Goal: Find specific page/section: Find specific page/section

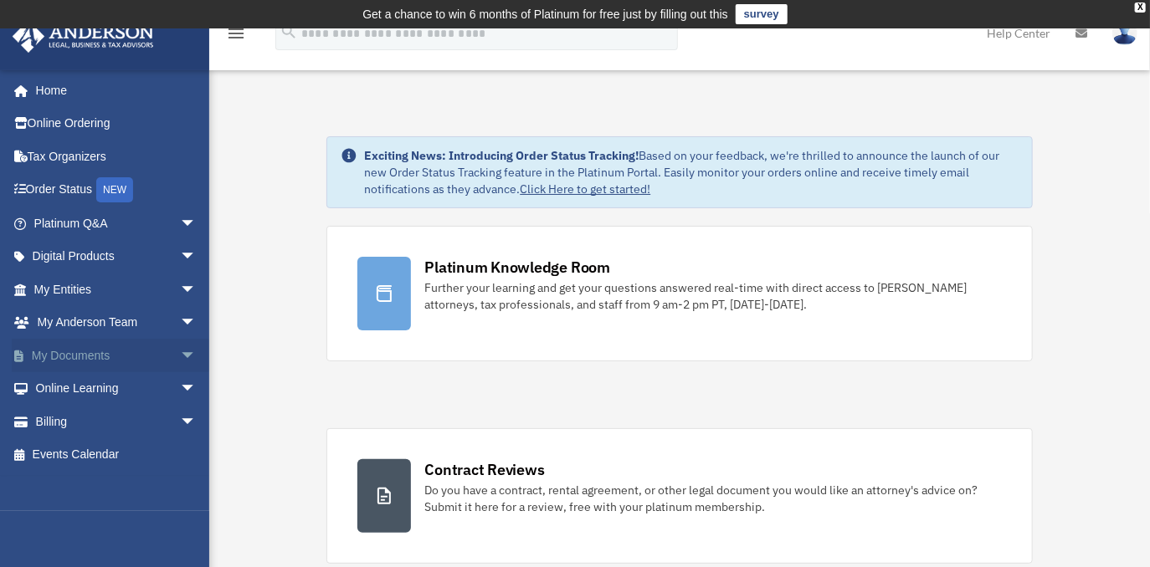
click at [180, 355] on span "arrow_drop_down" at bounding box center [196, 356] width 33 height 34
click at [74, 378] on link "Box" at bounding box center [122, 388] width 198 height 33
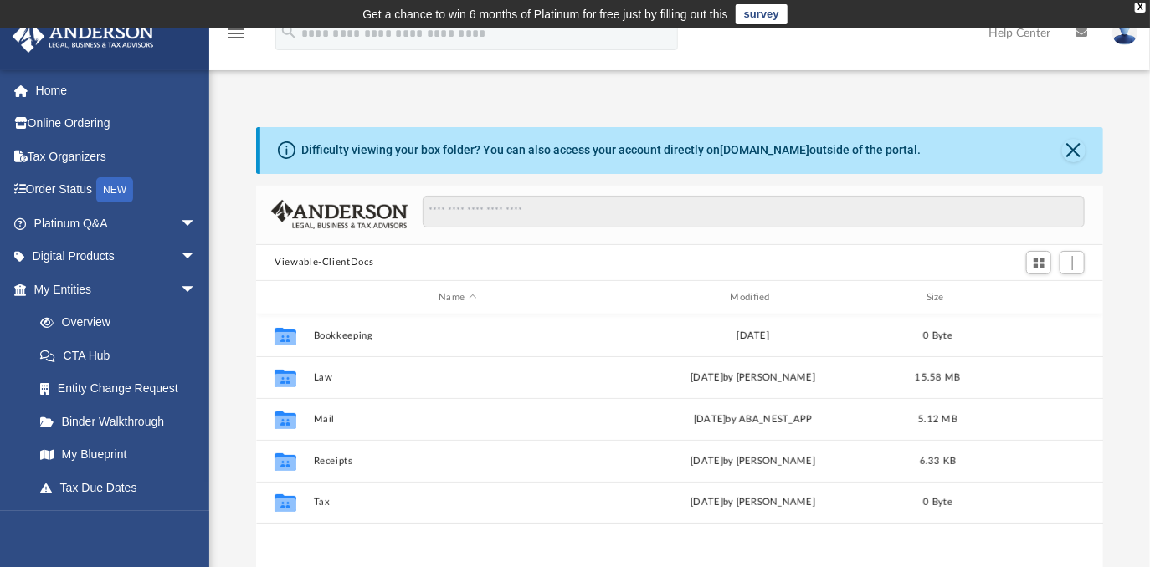
scroll to position [367, 833]
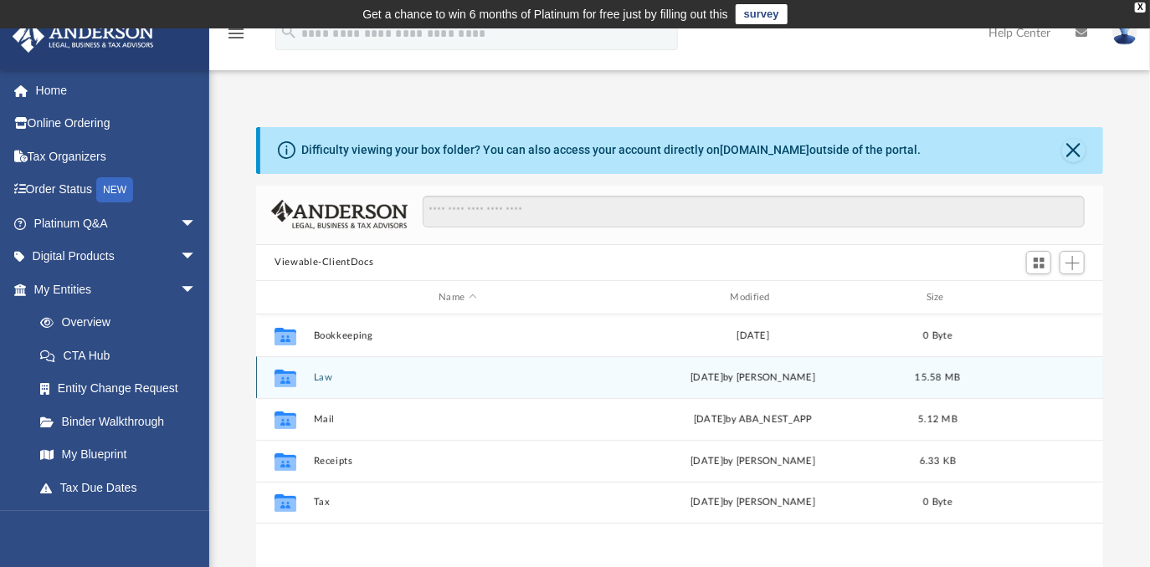
click at [321, 379] on button "Law" at bounding box center [458, 377] width 288 height 11
click at [399, 380] on button "JCB Solutions, LLC (client formed)" at bounding box center [458, 377] width 288 height 11
